Goal: Information Seeking & Learning: Learn about a topic

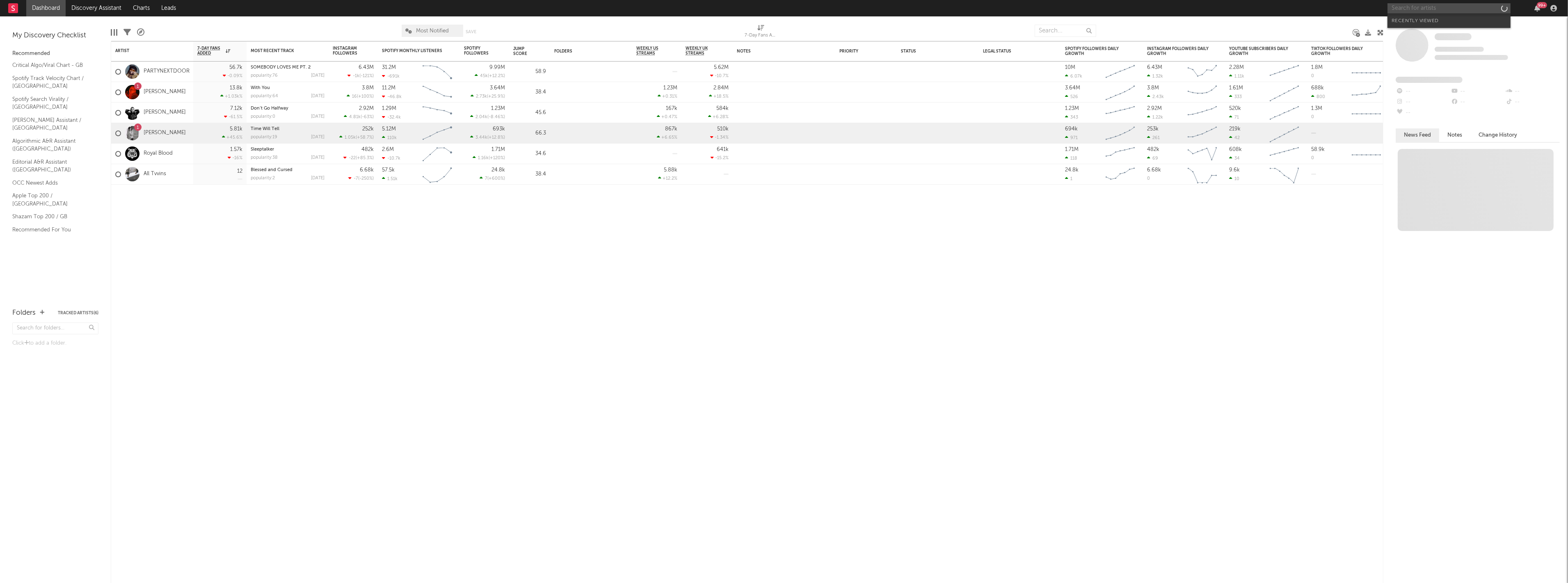
click at [1448, 7] on input "text" at bounding box center [1449, 8] width 123 height 10
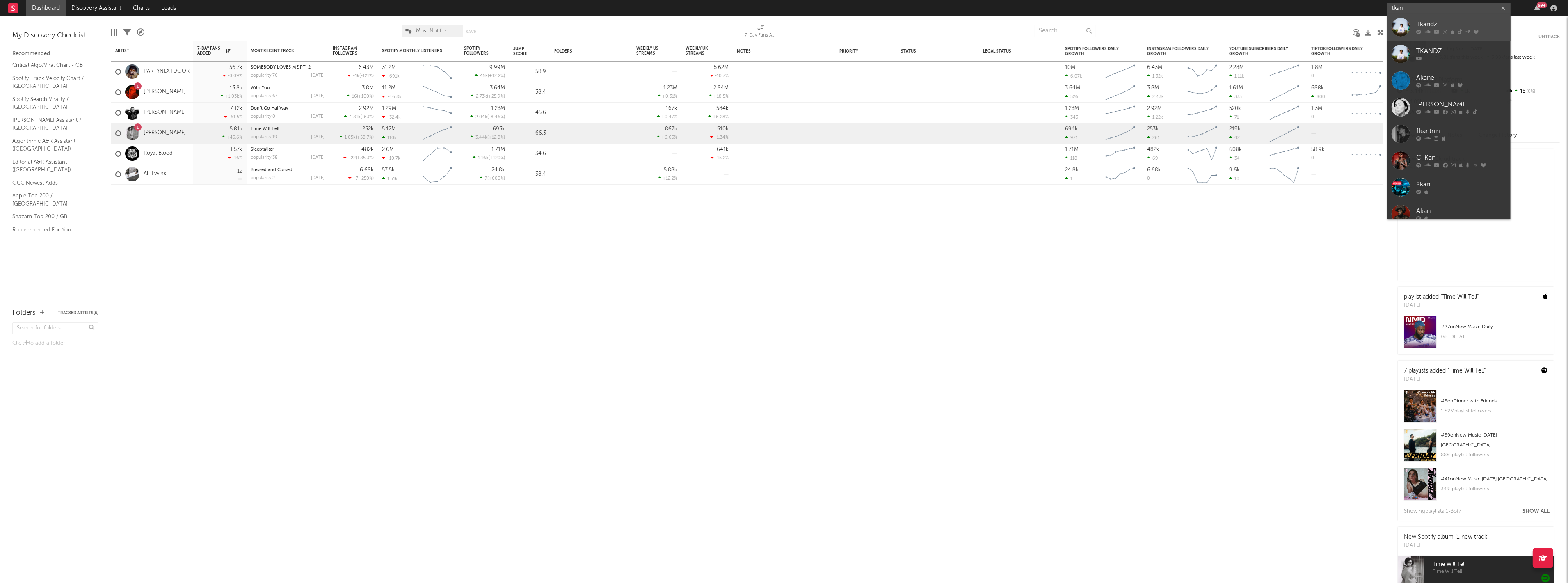
type input "tkan"
click at [1399, 23] on div at bounding box center [1400, 27] width 18 height 18
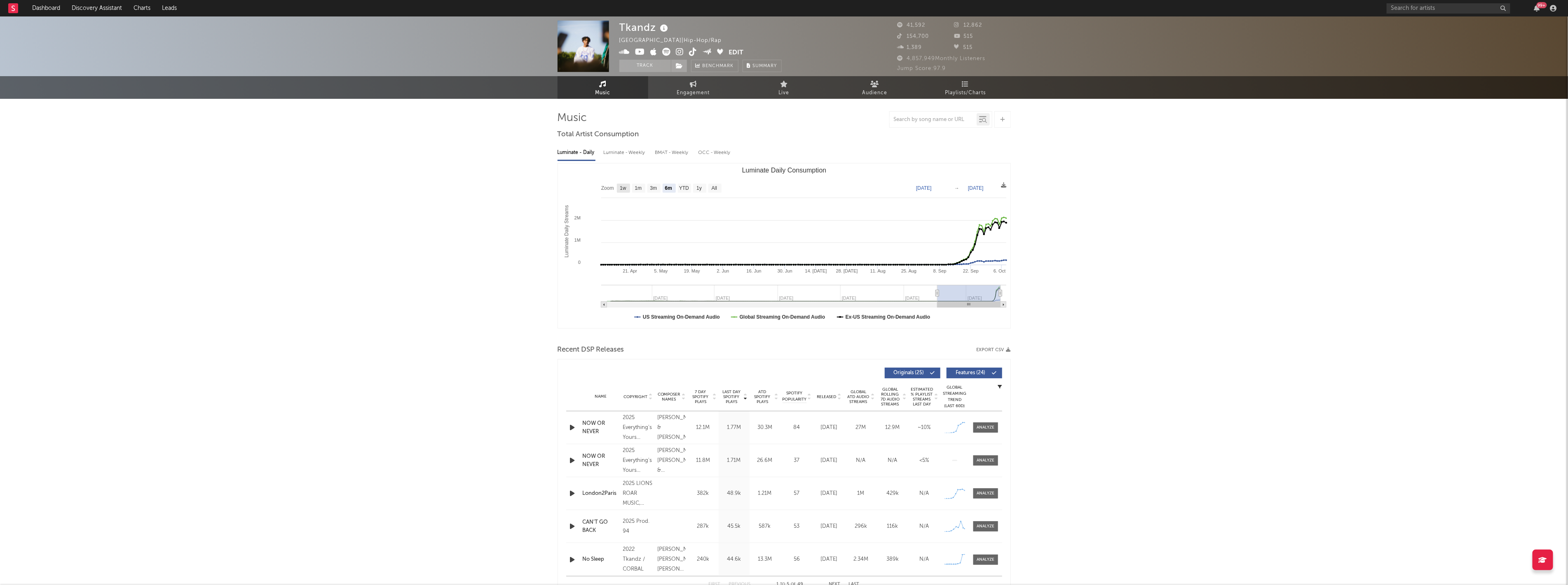
click at [624, 187] on text "1w" at bounding box center [623, 189] width 7 height 6
select select "1w"
type input "[DATE]"
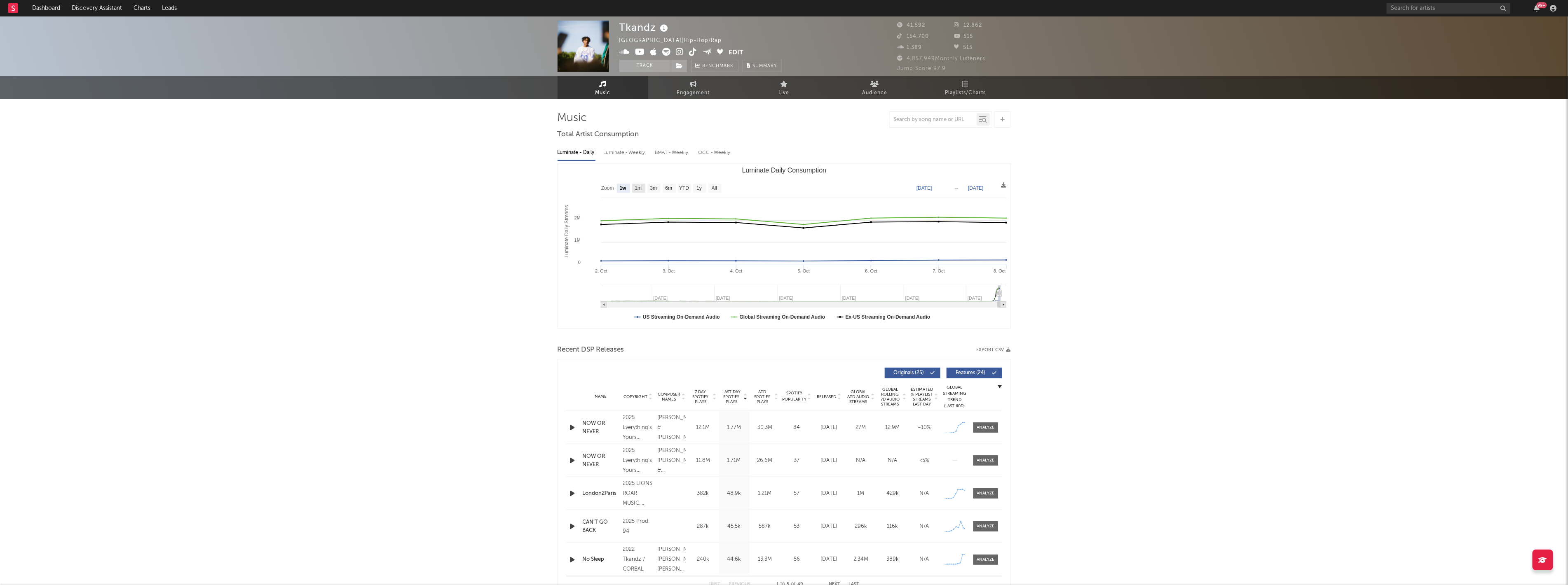
click at [638, 188] on text "1m" at bounding box center [638, 189] width 7 height 6
select select "1m"
type input "[DATE]"
